Goal: Find specific page/section: Find specific page/section

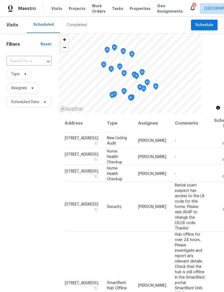
scroll to position [9, 0]
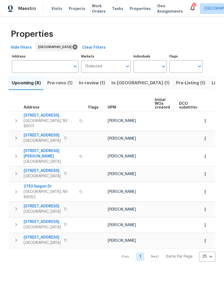
click at [152, 66] on input "Individuals" at bounding box center [146, 66] width 25 height 13
type input "julian"
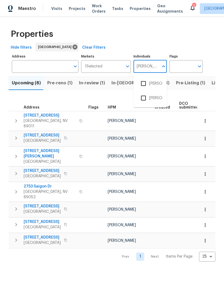
click at [147, 83] on input "checkbox" at bounding box center [143, 83] width 11 height 11
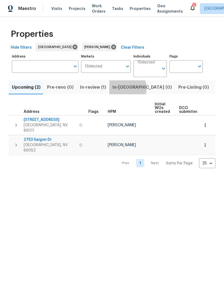
click at [124, 88] on span "In-reno (0)" at bounding box center [142, 88] width 59 height 8
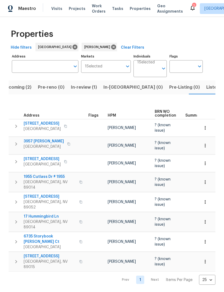
click at [116, 87] on span "In-reno (0)" at bounding box center [132, 88] width 59 height 8
